Goal: Register for event/course

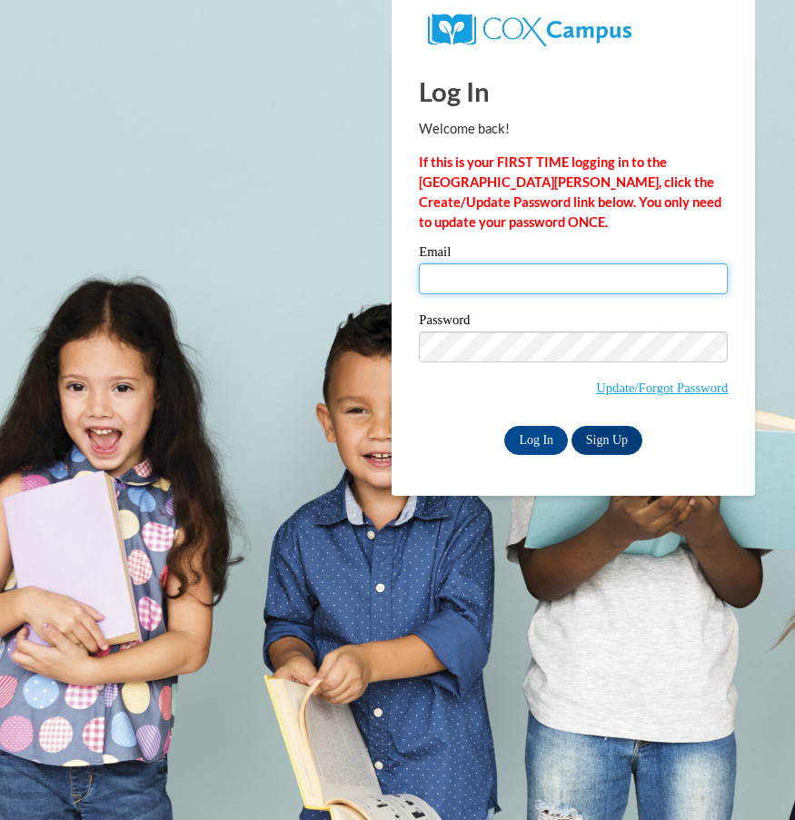
click at [459, 282] on input "Email" at bounding box center [573, 278] width 309 height 31
type input "[EMAIL_ADDRESS][DOMAIN_NAME]"
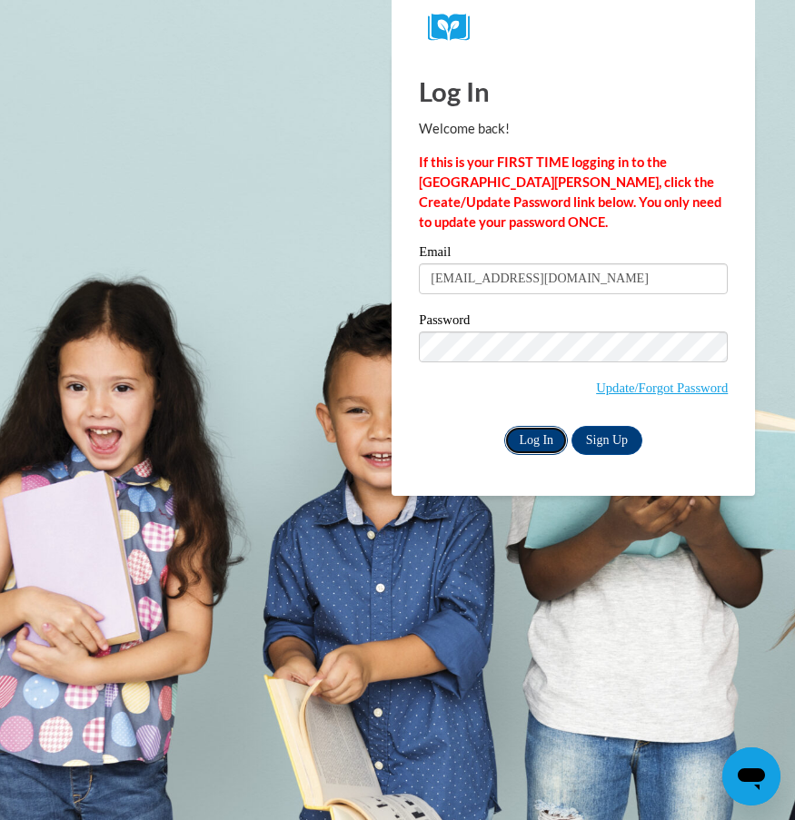
click at [530, 436] on input "Log In" at bounding box center [536, 440] width 64 height 29
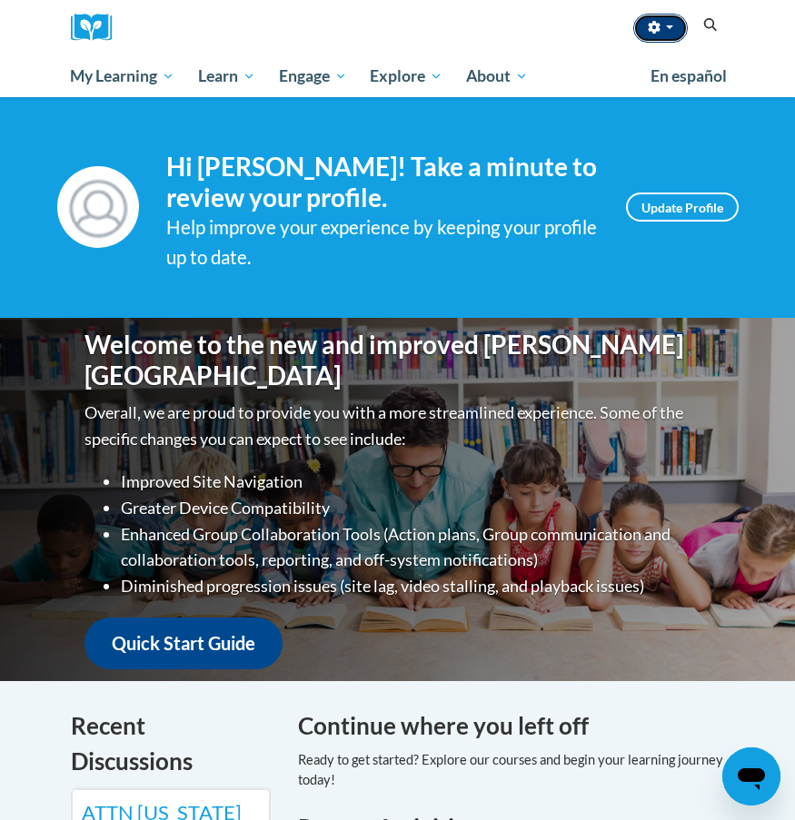
click at [679, 25] on button "button" at bounding box center [660, 28] width 55 height 29
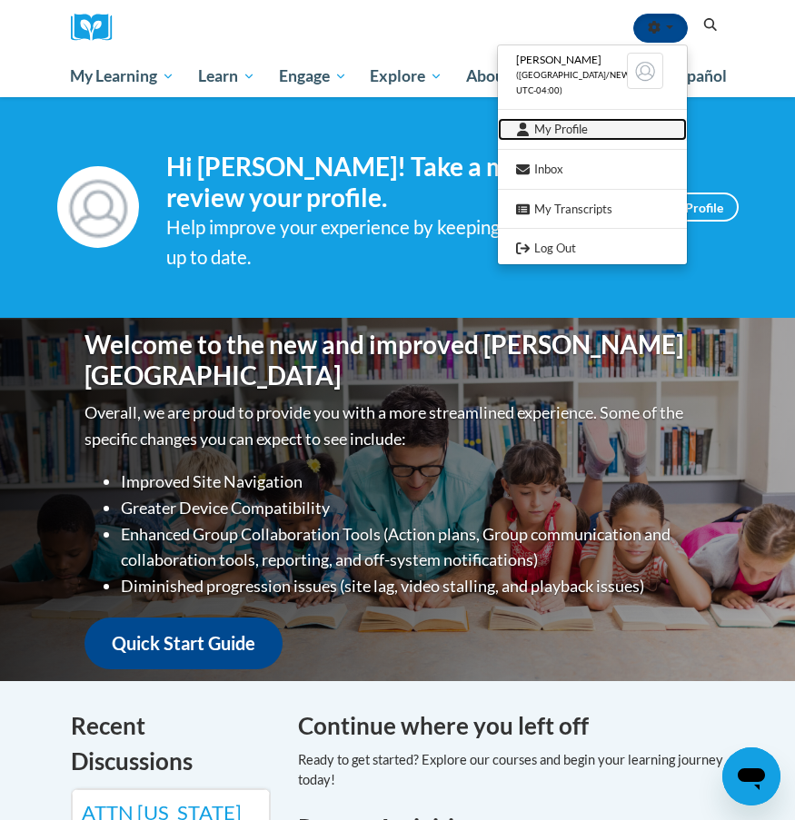
click at [578, 125] on link "My Profile" at bounding box center [592, 129] width 189 height 23
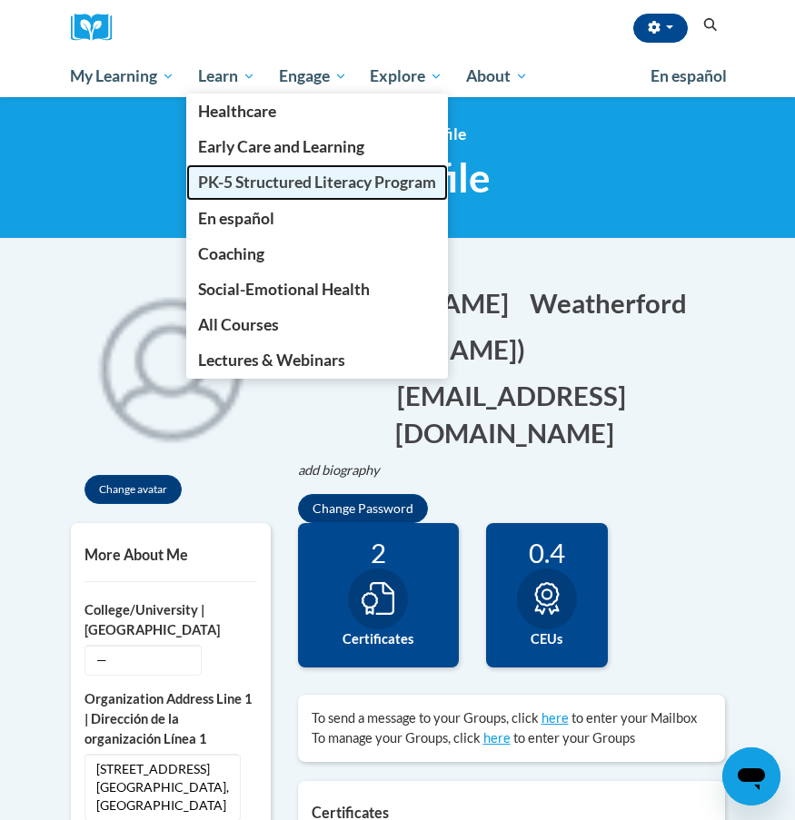
click at [331, 181] on span "PK-5 Structured Literacy Program" at bounding box center [317, 182] width 238 height 19
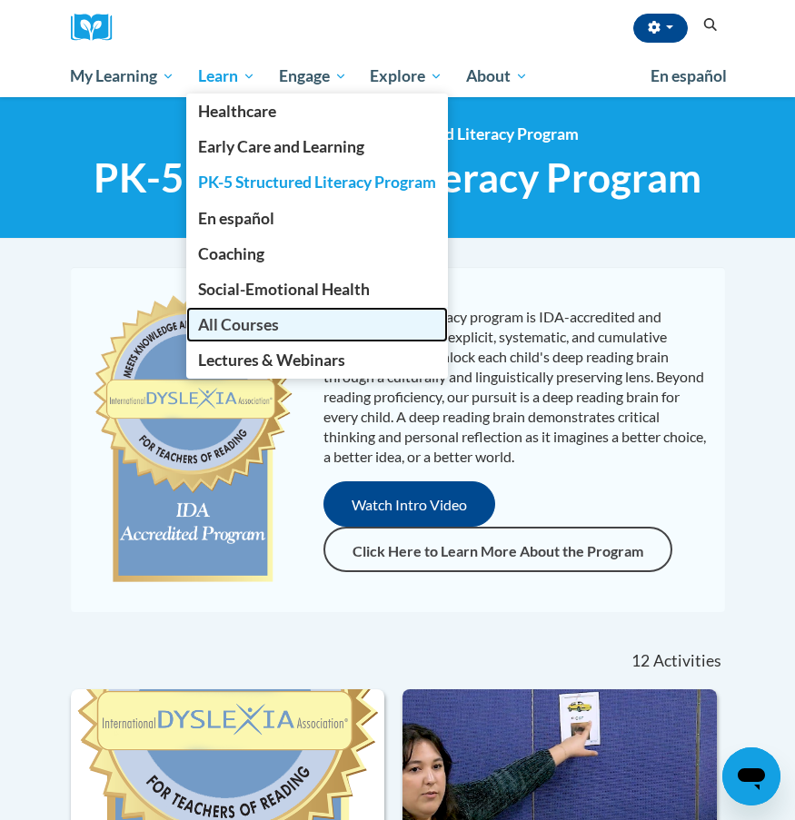
click at [259, 325] on span "All Courses" at bounding box center [238, 324] width 81 height 19
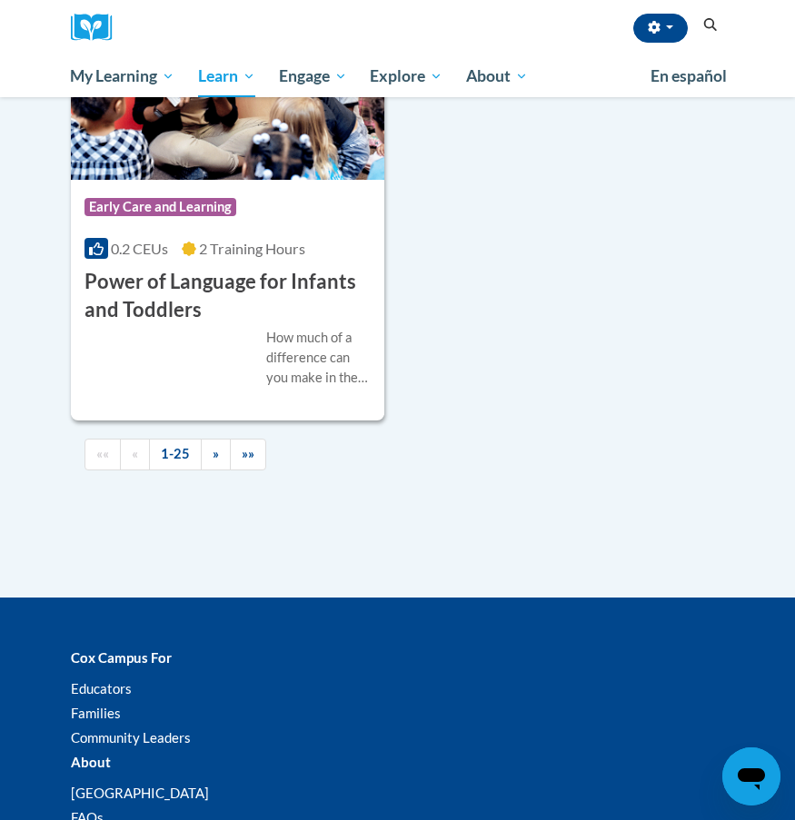
scroll to position [6347, 0]
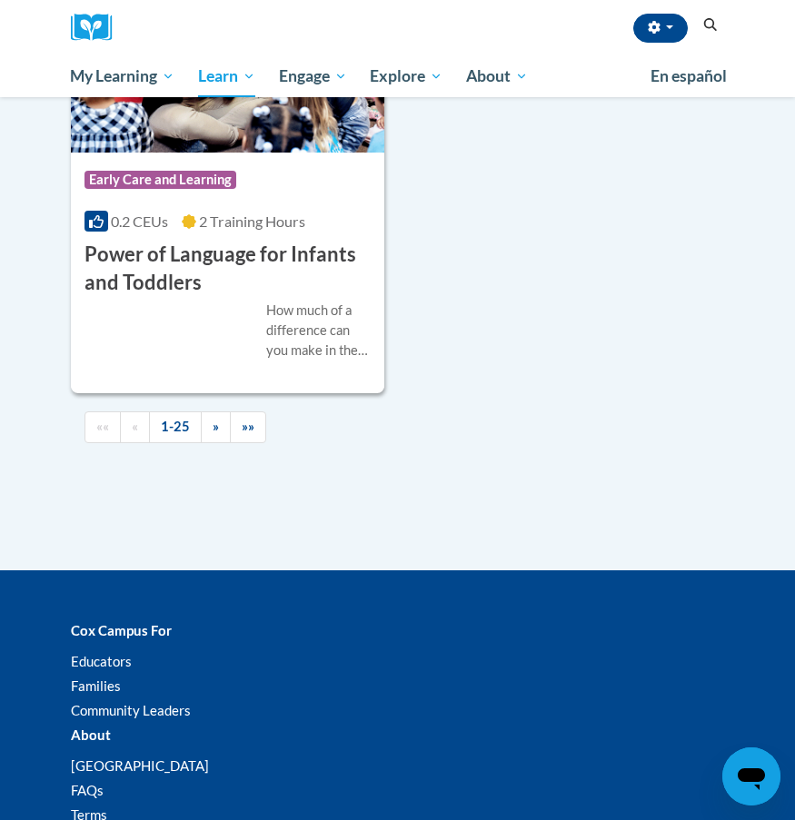
click at [709, 27] on icon "Search" at bounding box center [711, 25] width 14 height 14
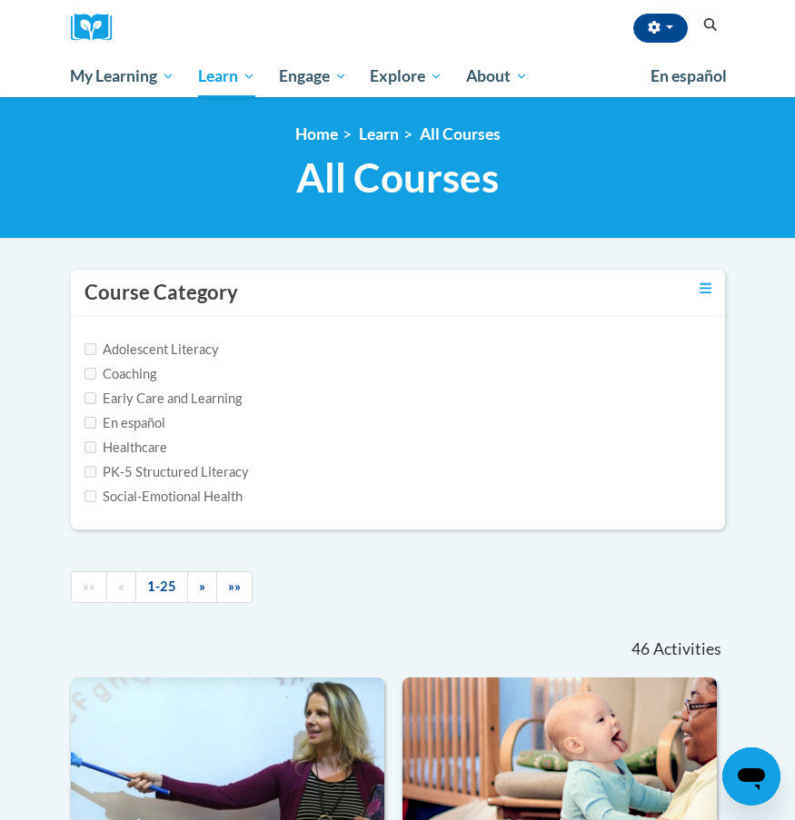
click at [712, 18] on icon "Search" at bounding box center [710, 25] width 16 height 14
click at [195, 476] on label "PK-5 Structured Literacy" at bounding box center [166, 472] width 164 height 20
click at [96, 476] on input "PK-5 Structured Literacy" at bounding box center [90, 472] width 12 height 12
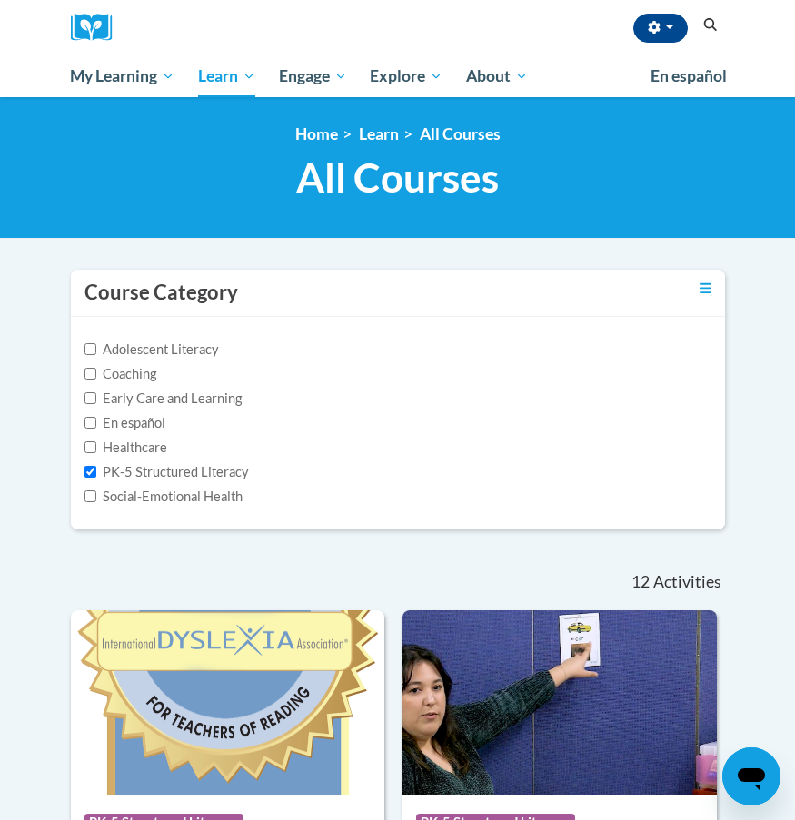
click at [184, 473] on label "PK-5 Structured Literacy" at bounding box center [166, 472] width 164 height 20
click at [96, 473] on input "PK-5 Structured Literacy" at bounding box center [90, 472] width 12 height 12
checkbox input "false"
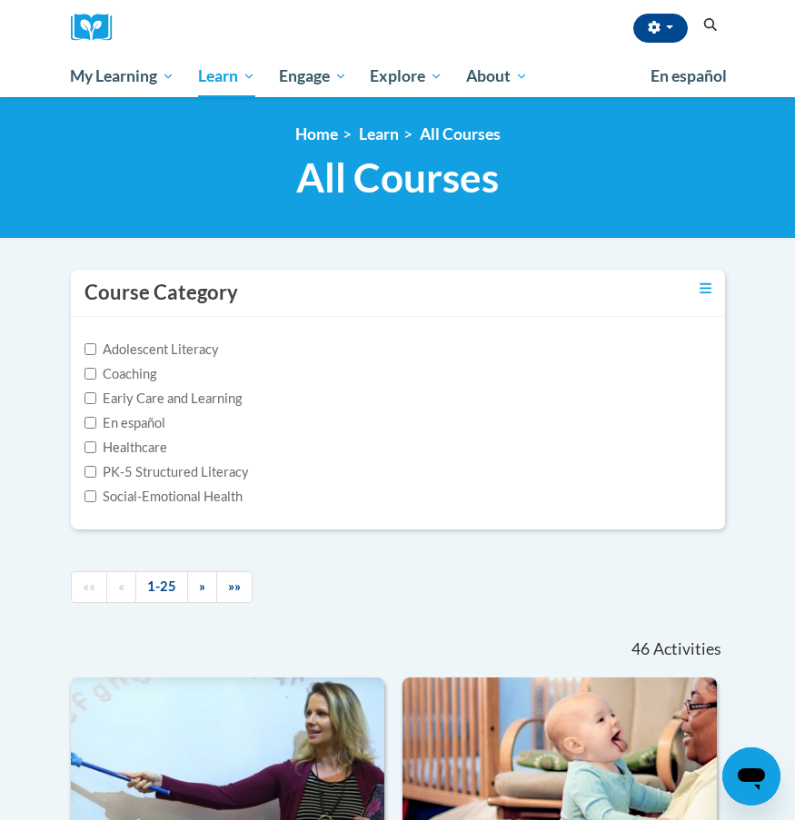
click at [706, 32] on button "Search" at bounding box center [710, 26] width 27 height 22
click at [100, 348] on label "Adolescent Literacy" at bounding box center [151, 350] width 134 height 20
click at [96, 348] on input "Adolescent Literacy" at bounding box center [90, 349] width 12 height 12
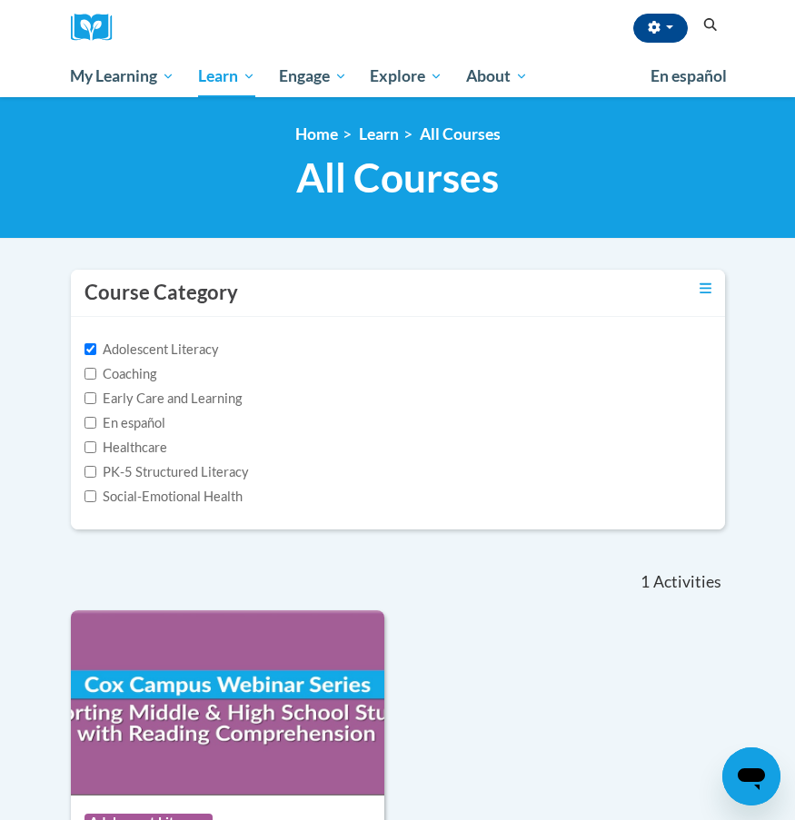
click at [132, 345] on label "Adolescent Literacy" at bounding box center [151, 350] width 134 height 20
click at [96, 345] on input "Adolescent Literacy" at bounding box center [90, 349] width 12 height 12
checkbox input "false"
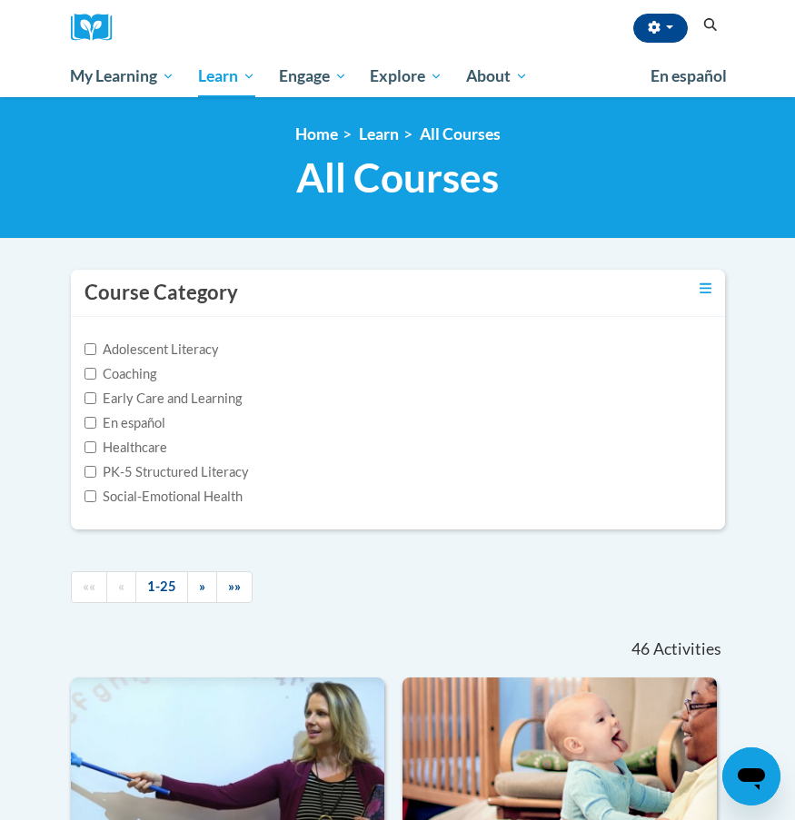
click at [200, 399] on label "Early Care and Learning" at bounding box center [162, 399] width 157 height 20
click at [96, 399] on input "Early Care and Learning" at bounding box center [90, 398] width 12 height 12
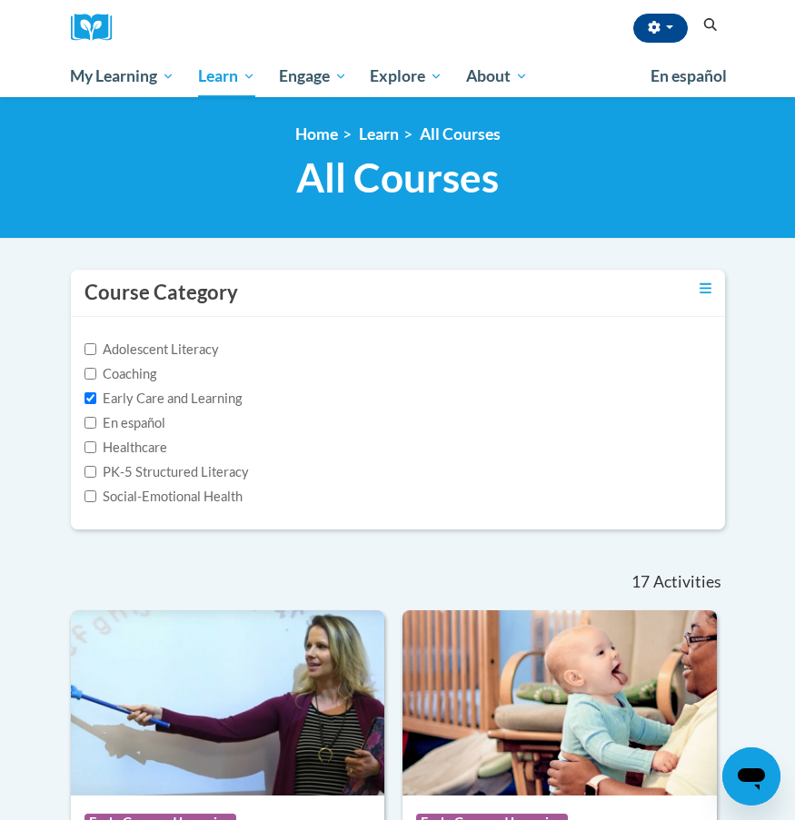
click at [152, 397] on label "Early Care and Learning" at bounding box center [162, 399] width 157 height 20
click at [96, 397] on input "Early Care and Learning" at bounding box center [90, 398] width 12 height 12
checkbox input "false"
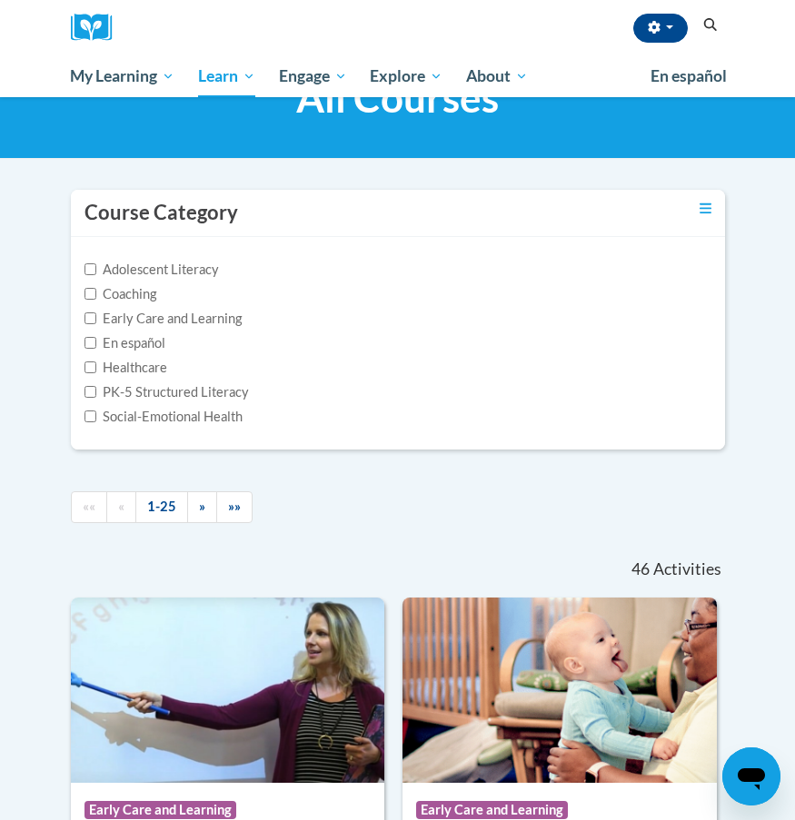
scroll to position [81, 0]
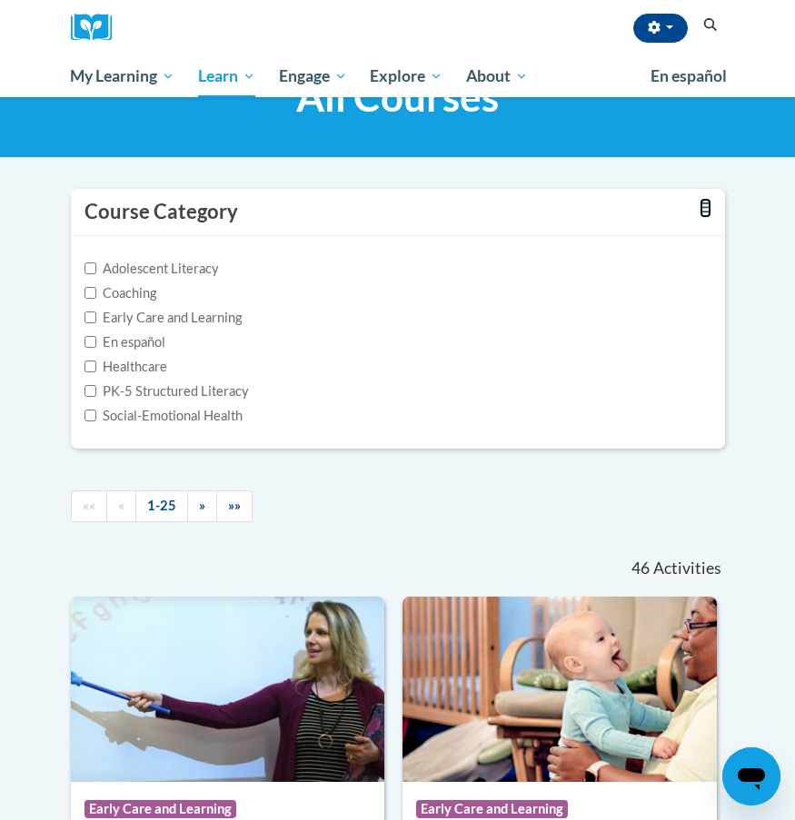
click at [705, 205] on icon "Toggle collapse" at bounding box center [705, 208] width 12 height 14
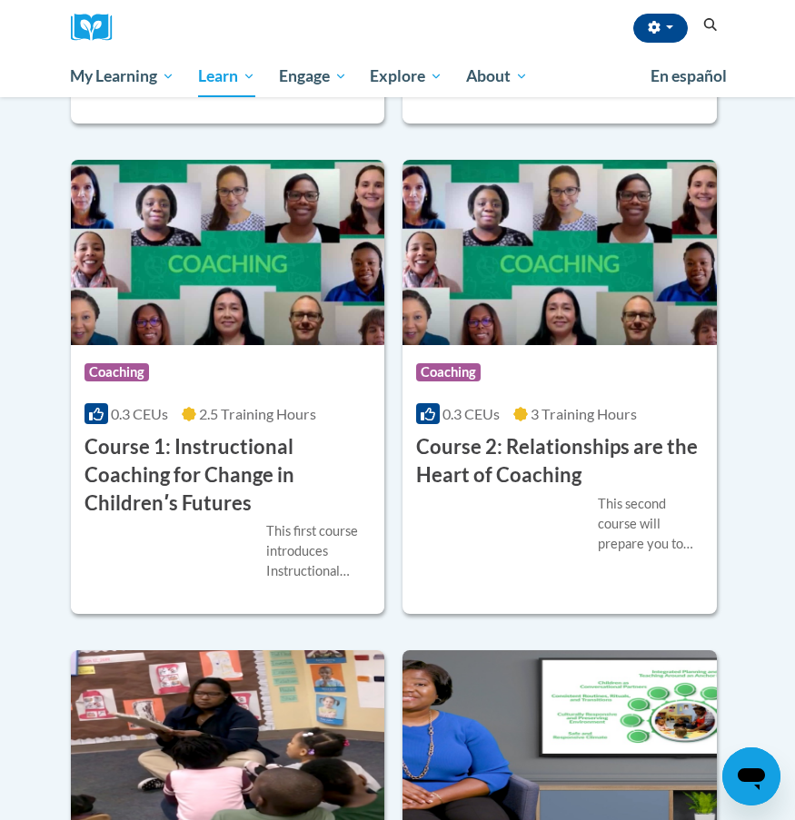
scroll to position [0, 0]
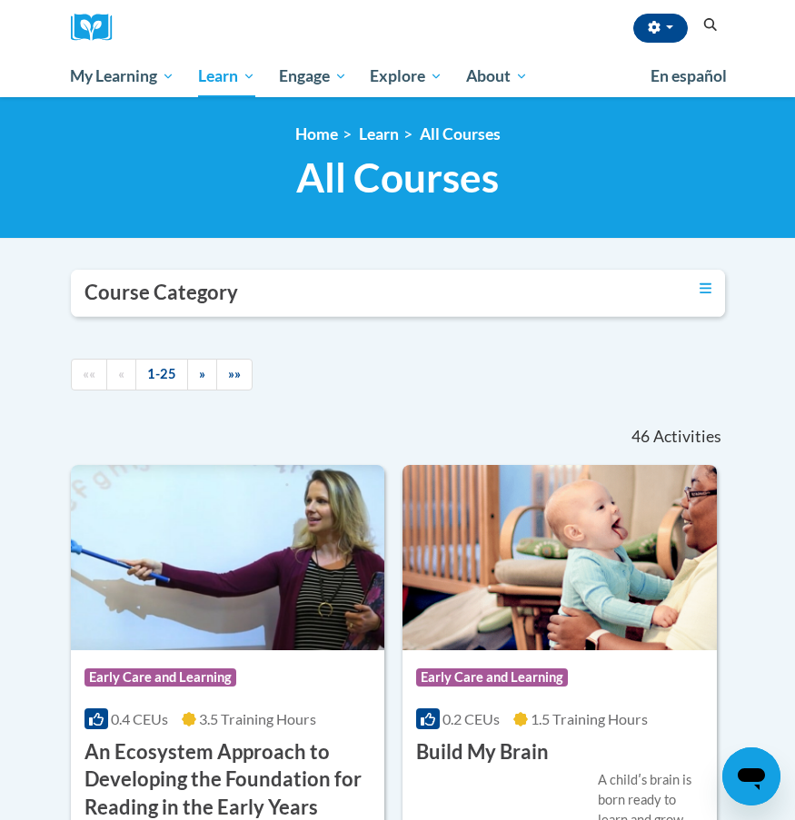
click at [421, 290] on div "Course Category" at bounding box center [398, 293] width 654 height 47
click at [710, 286] on div "Course Category" at bounding box center [398, 293] width 654 height 47
click at [700, 290] on icon "Toggle collapse" at bounding box center [705, 289] width 12 height 14
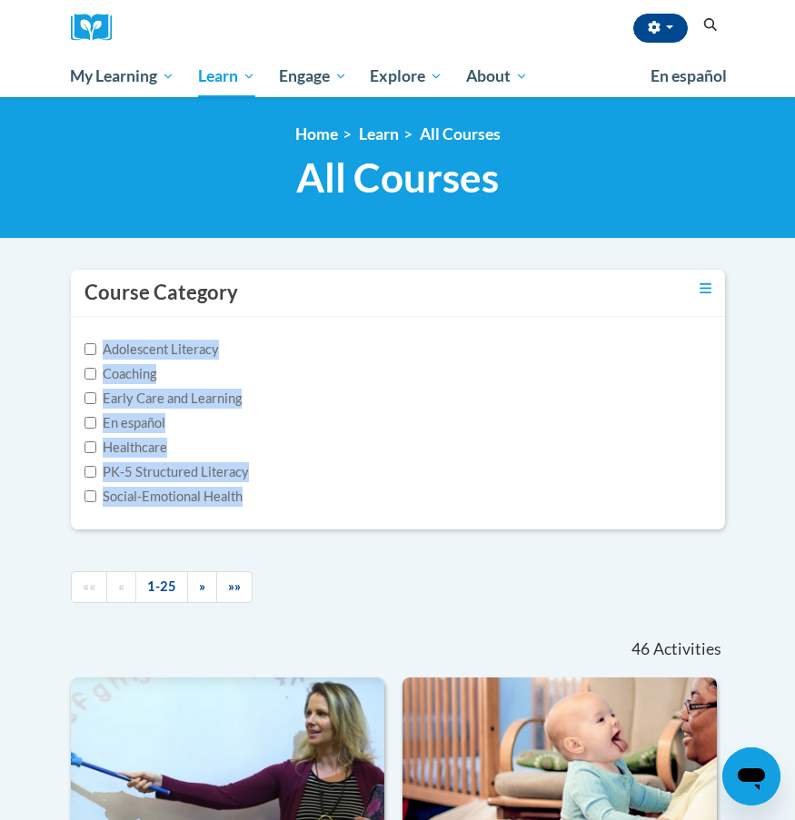
click at [206, 470] on label "PK-5 Structured Literacy" at bounding box center [166, 472] width 164 height 20
click at [96, 470] on input "PK-5 Structured Literacy" at bounding box center [90, 472] width 12 height 12
checkbox input "true"
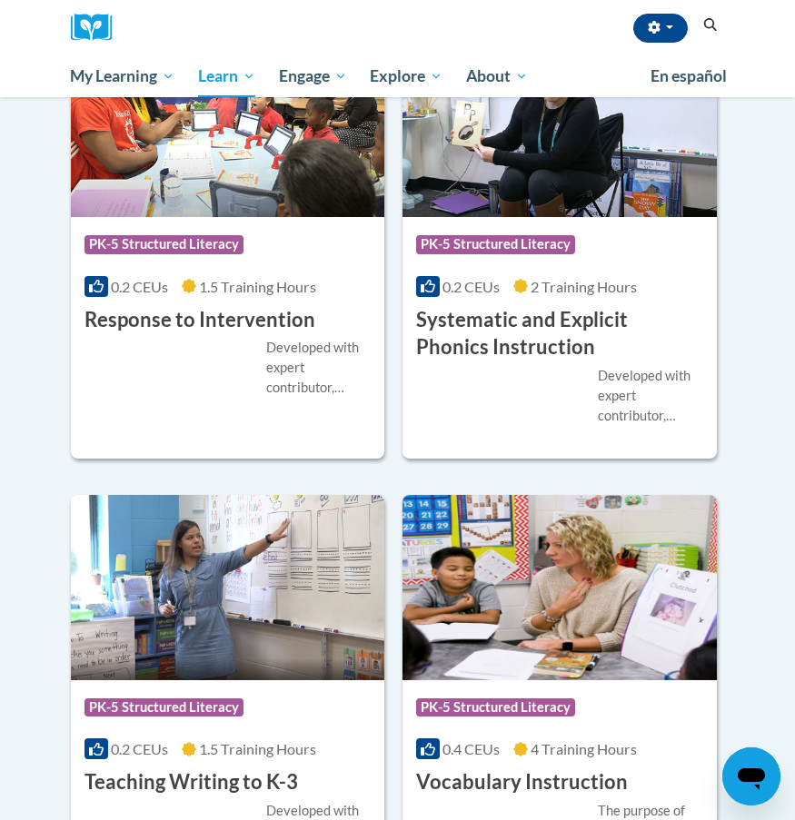
scroll to position [2405, 0]
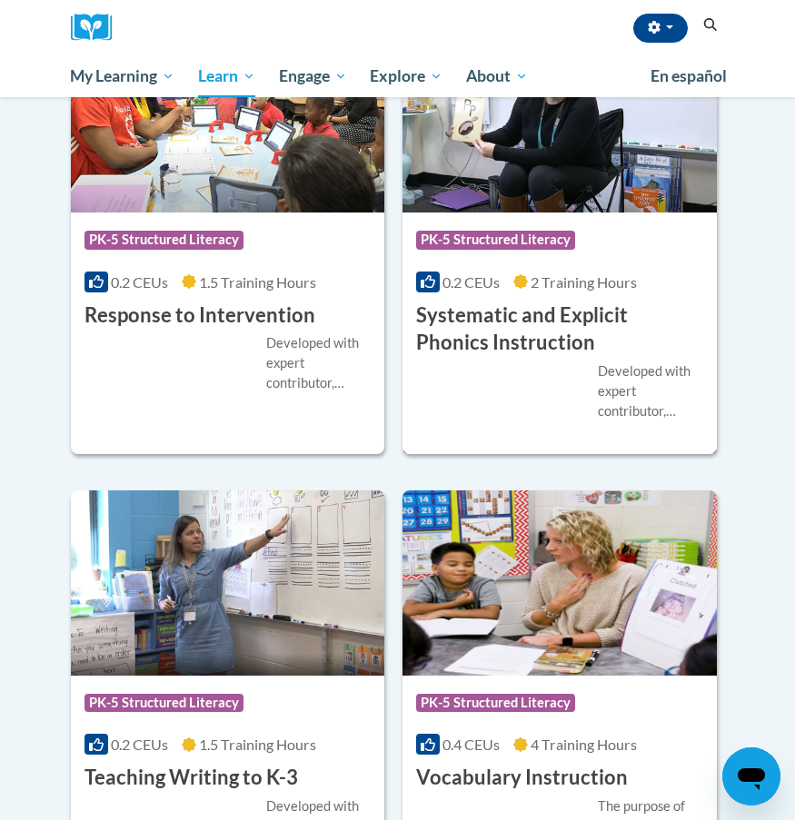
click at [660, 267] on div "Course Category: PK-5 Structured Literacy 0.2 CEUs 2 Training Hours COURSE Syst…" at bounding box center [559, 285] width 314 height 144
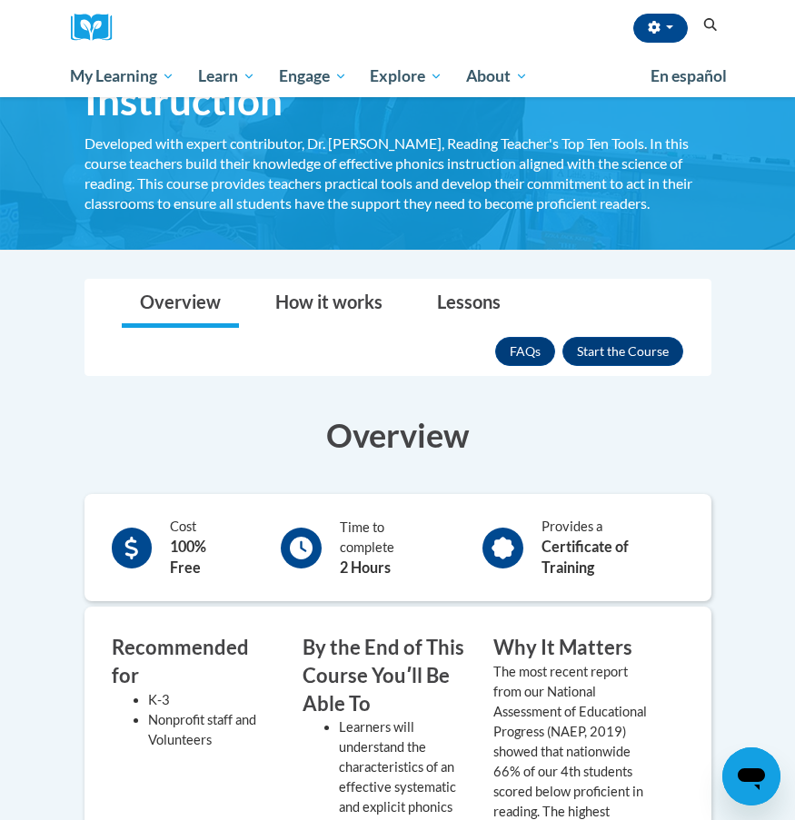
scroll to position [152, 0]
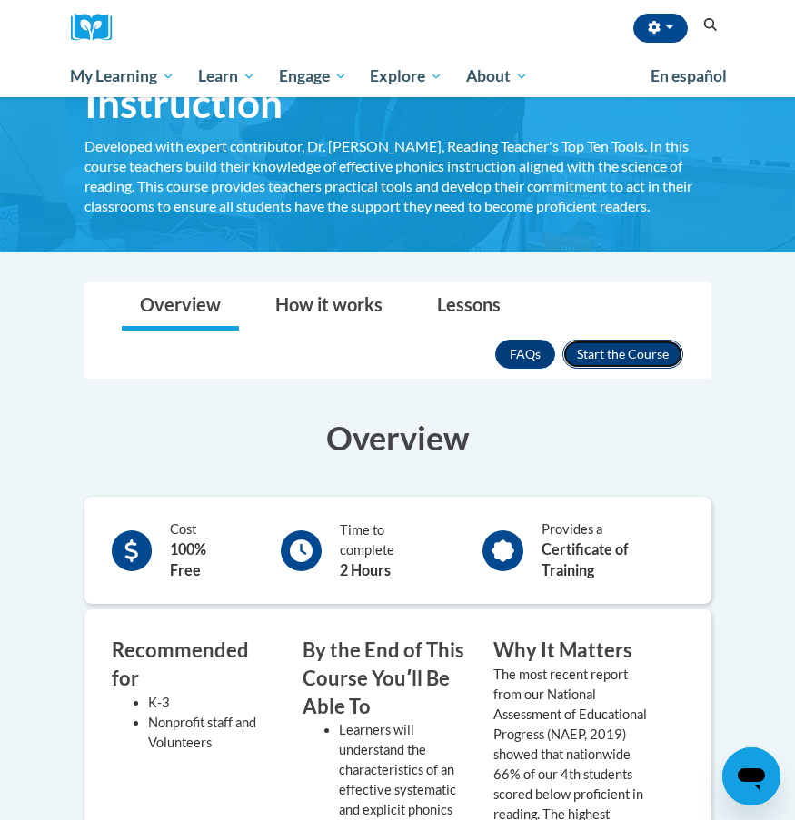
click at [655, 352] on button "Enroll" at bounding box center [622, 354] width 121 height 29
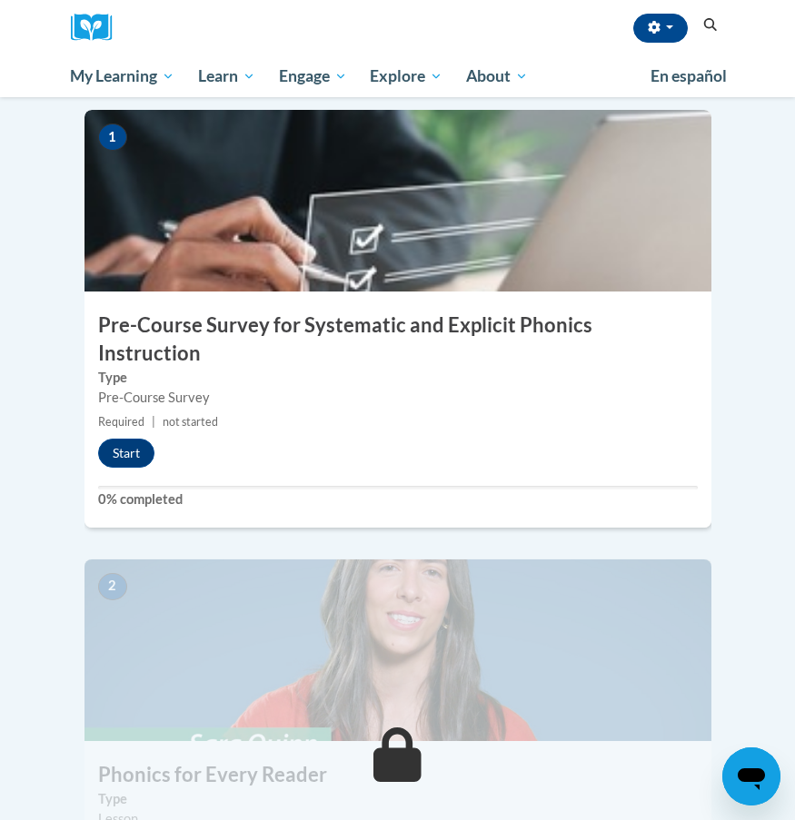
scroll to position [551, 0]
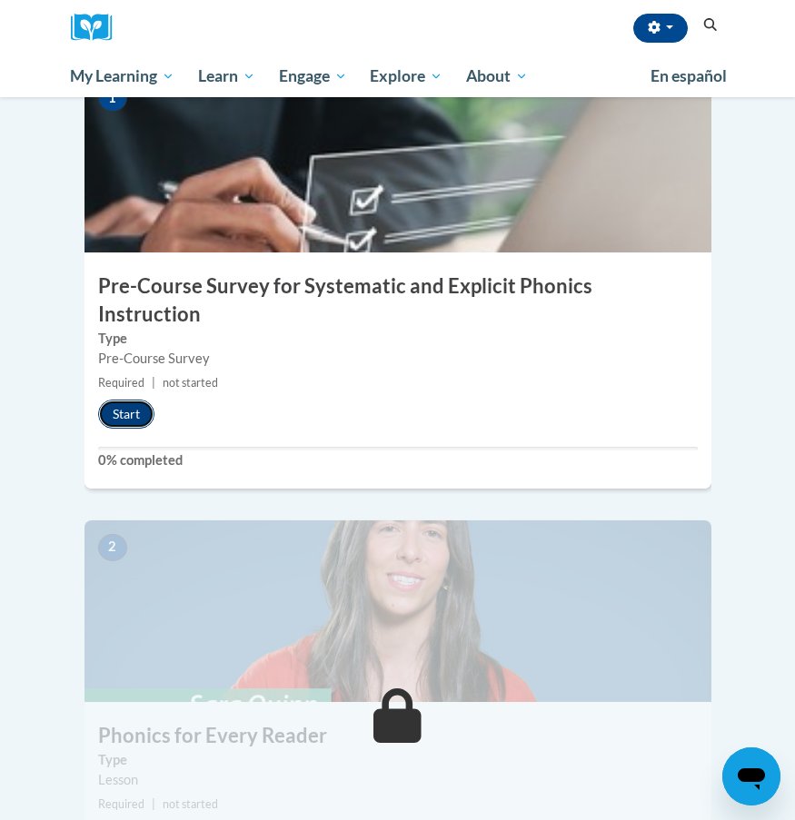
click at [121, 400] on button "Start" at bounding box center [126, 414] width 56 height 29
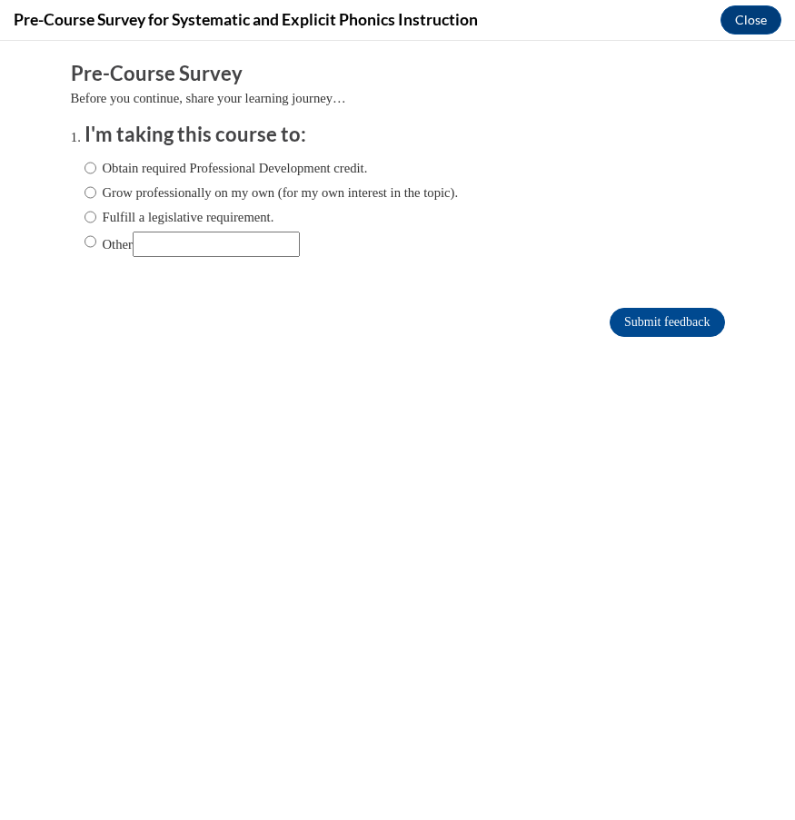
scroll to position [0, 0]
click at [181, 170] on label "Obtain required Professional Development credit." at bounding box center [225, 168] width 283 height 20
click at [96, 170] on input "Obtain required Professional Development credit." at bounding box center [90, 168] width 12 height 20
radio input "true"
click at [628, 317] on input "Submit feedback" at bounding box center [667, 322] width 114 height 29
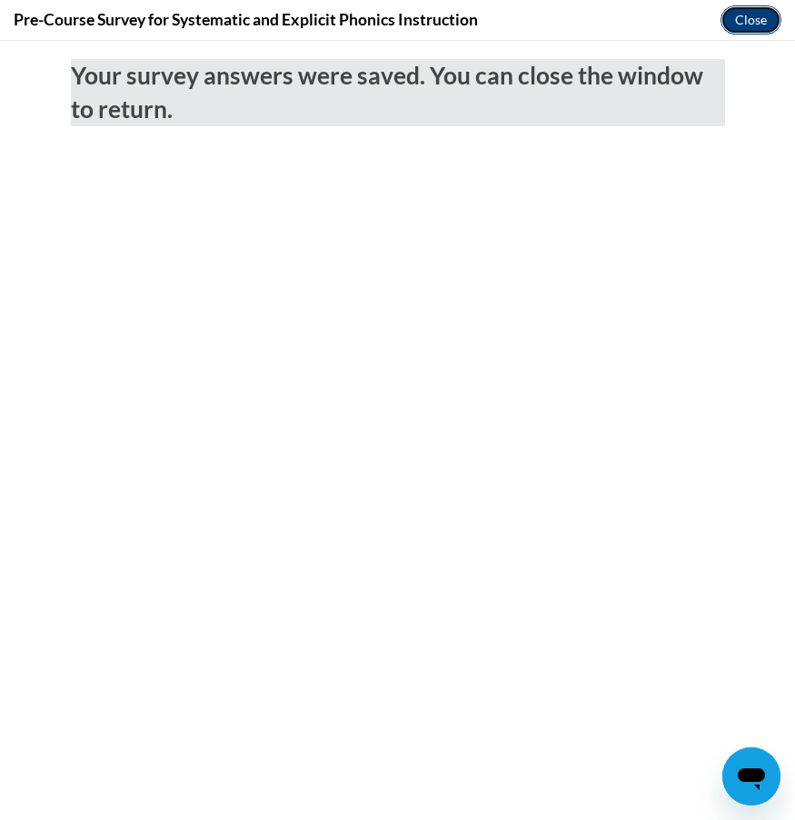
click at [757, 24] on button "Close" at bounding box center [750, 19] width 61 height 29
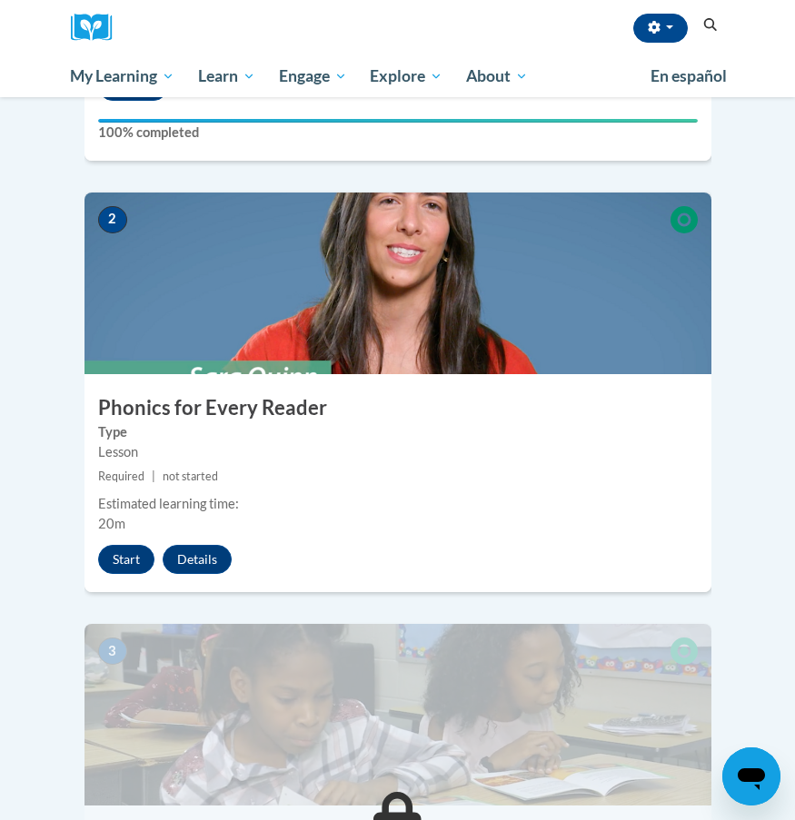
scroll to position [878, 0]
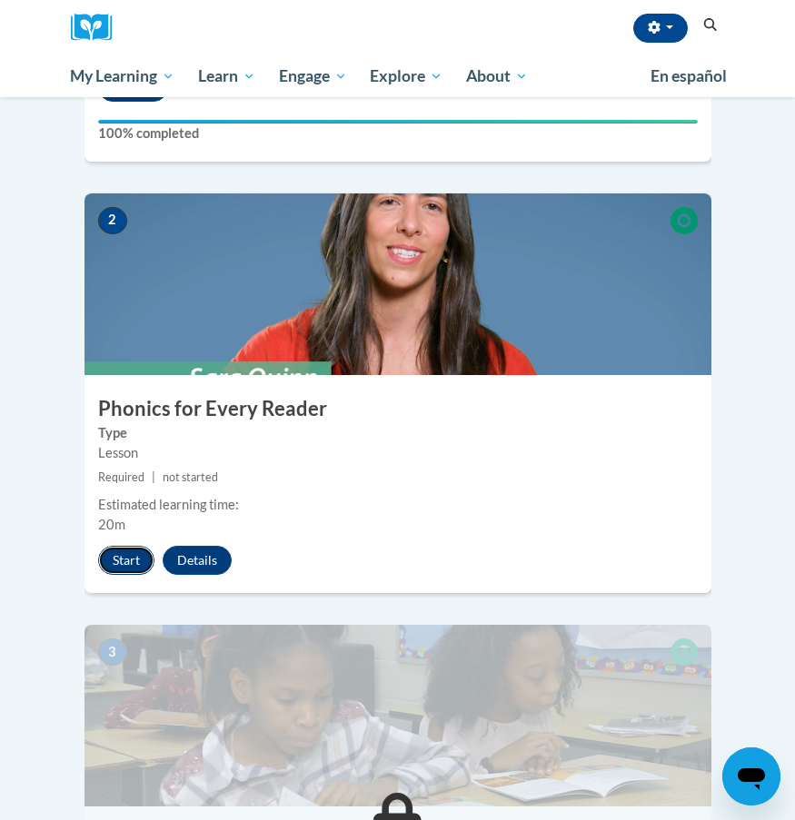
click at [132, 546] on button "Start" at bounding box center [126, 560] width 56 height 29
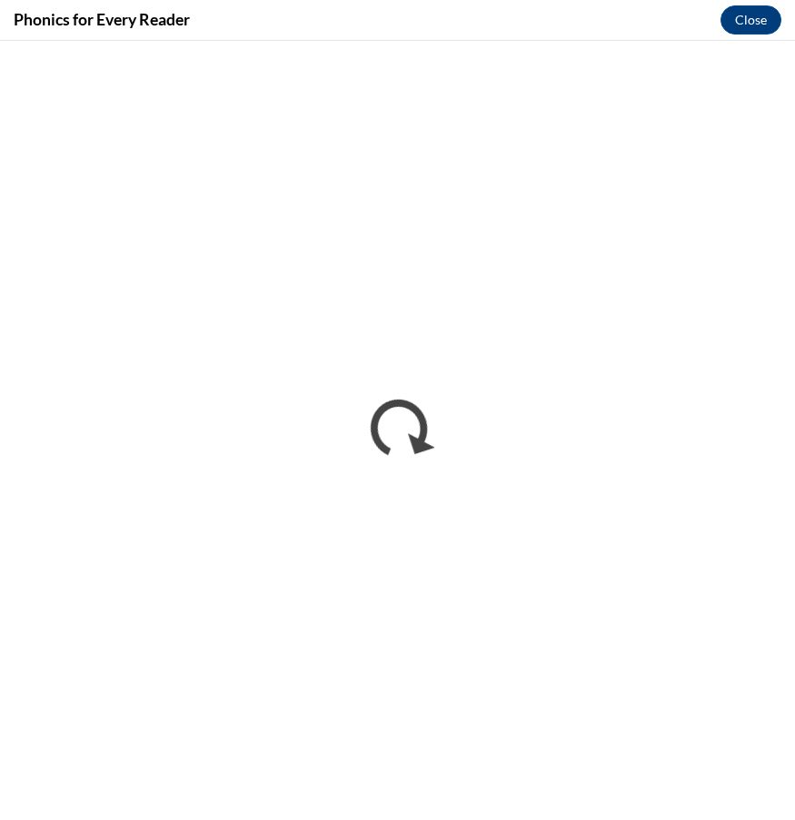
scroll to position [0, 0]
